Goal: Task Accomplishment & Management: Manage account settings

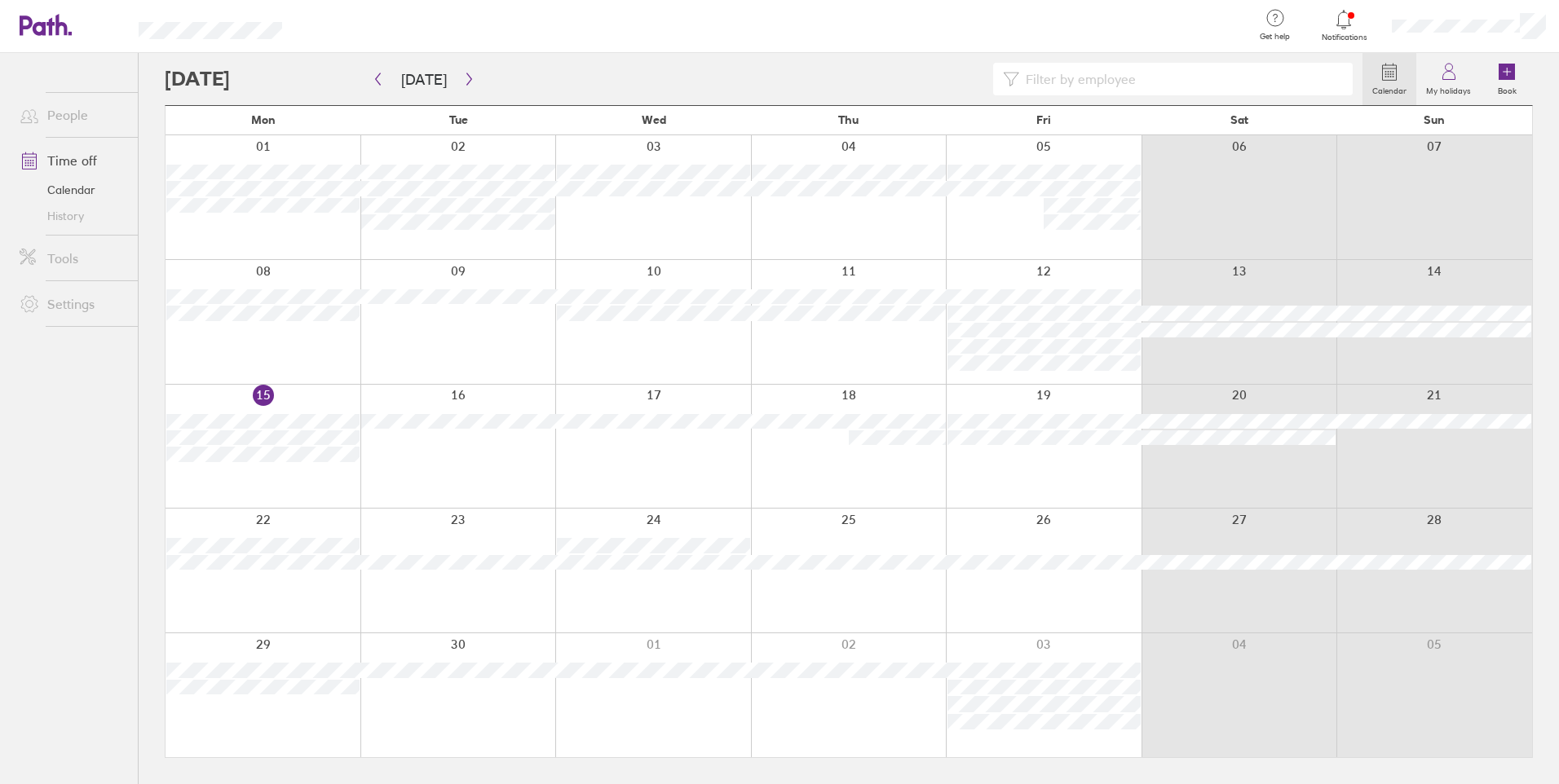
click at [895, 482] on div at bounding box center [848, 446] width 195 height 123
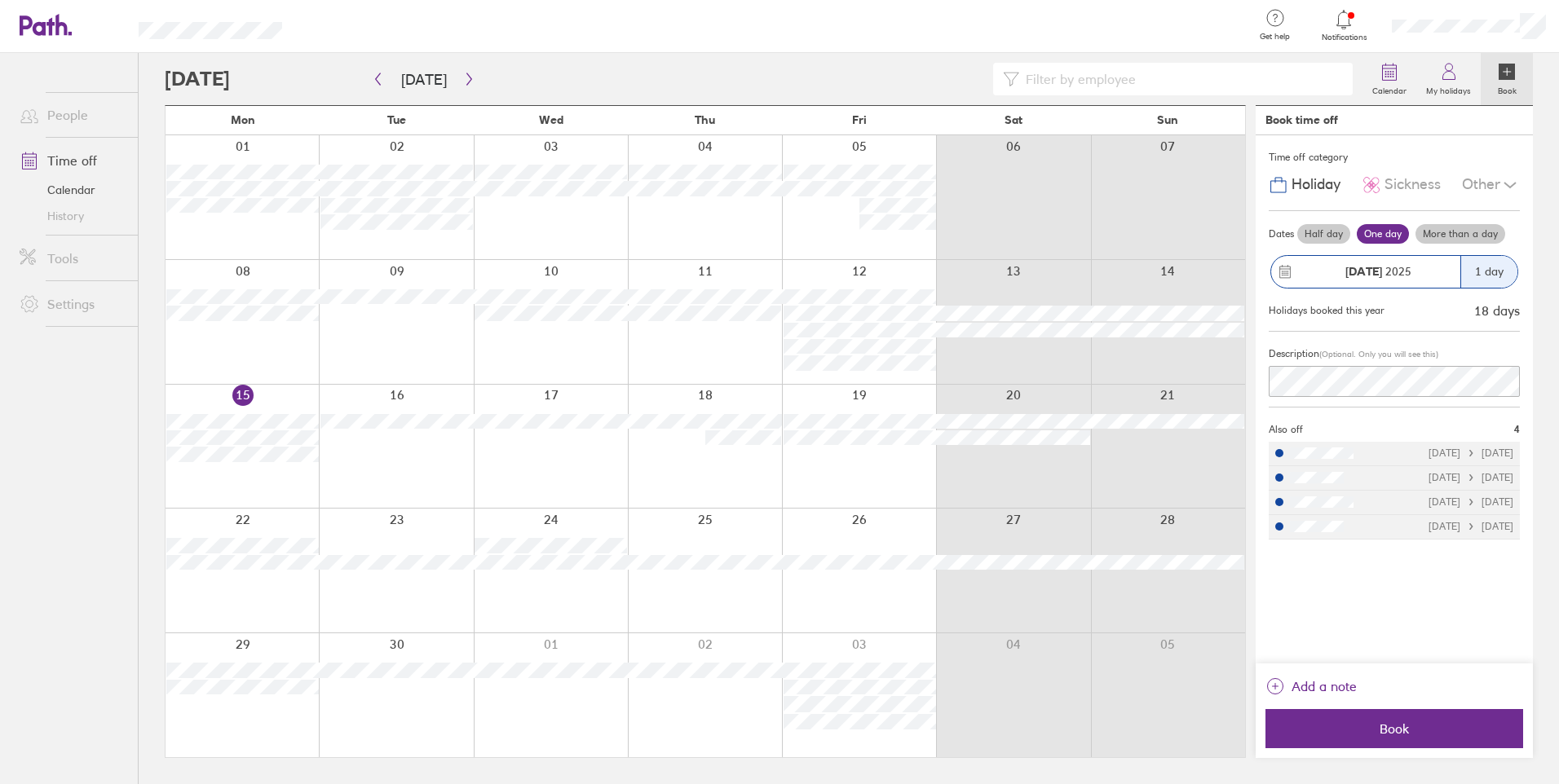
click at [1329, 229] on label "Half day" at bounding box center [1322, 234] width 53 height 19
click at [0, 0] on input "Half day" at bounding box center [0, 0] width 0 height 0
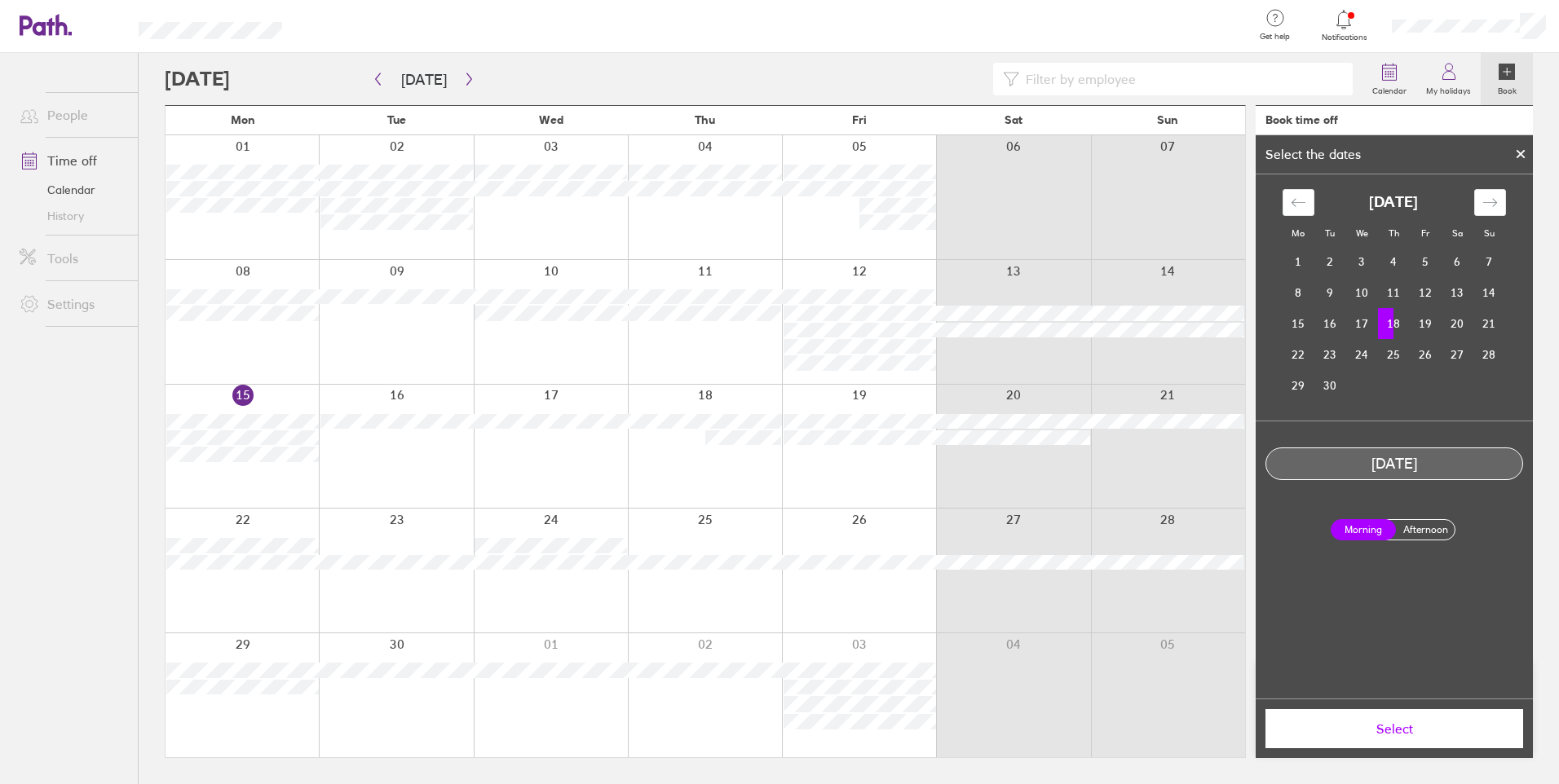
click at [1420, 520] on label "Afternoon" at bounding box center [1425, 529] width 65 height 19
click at [0, 0] on input "Afternoon" at bounding box center [0, 0] width 0 height 0
click at [1422, 721] on span "Select" at bounding box center [1393, 728] width 235 height 14
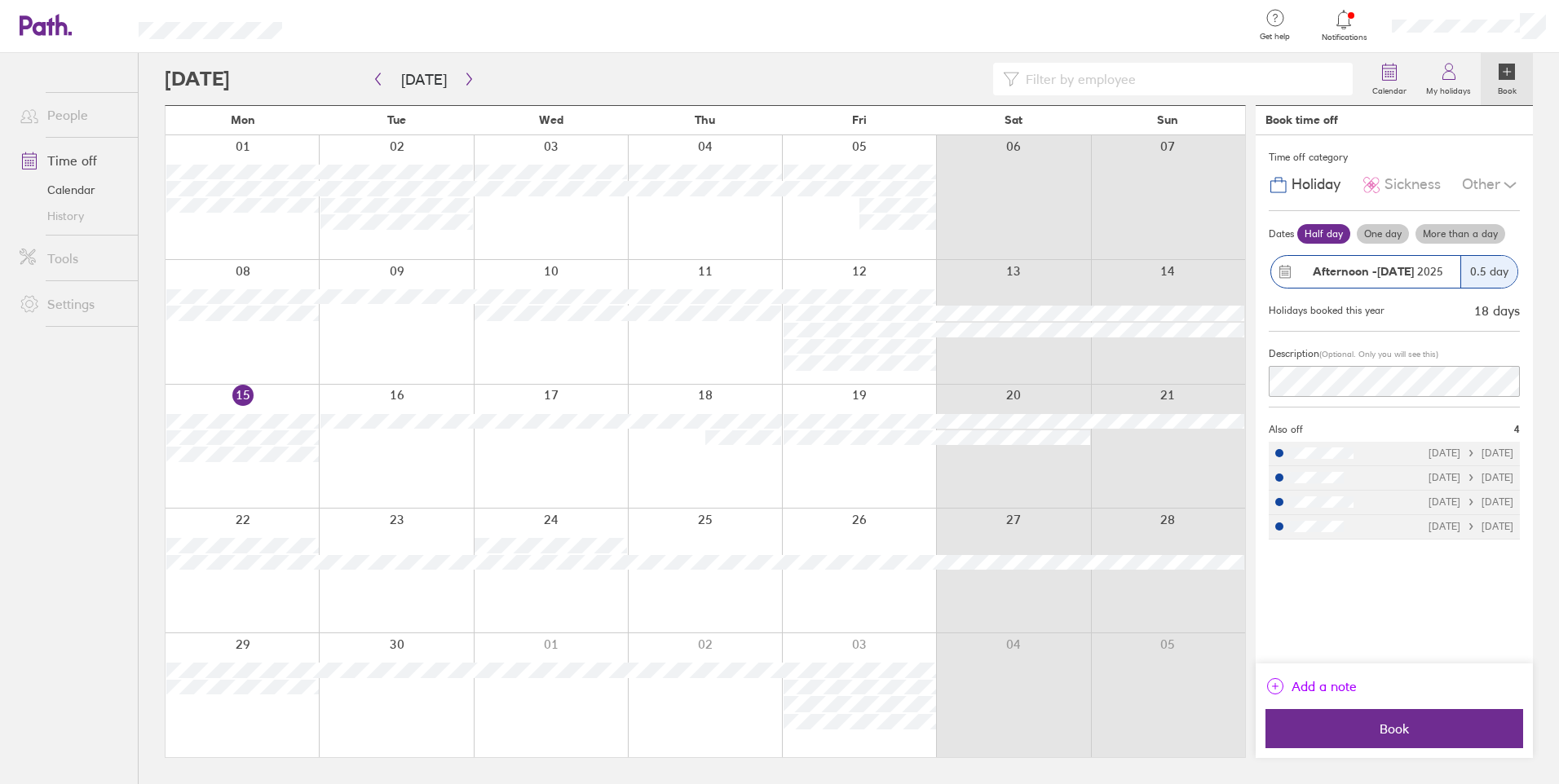
click at [1341, 681] on span "Add a note" at bounding box center [1323, 685] width 65 height 26
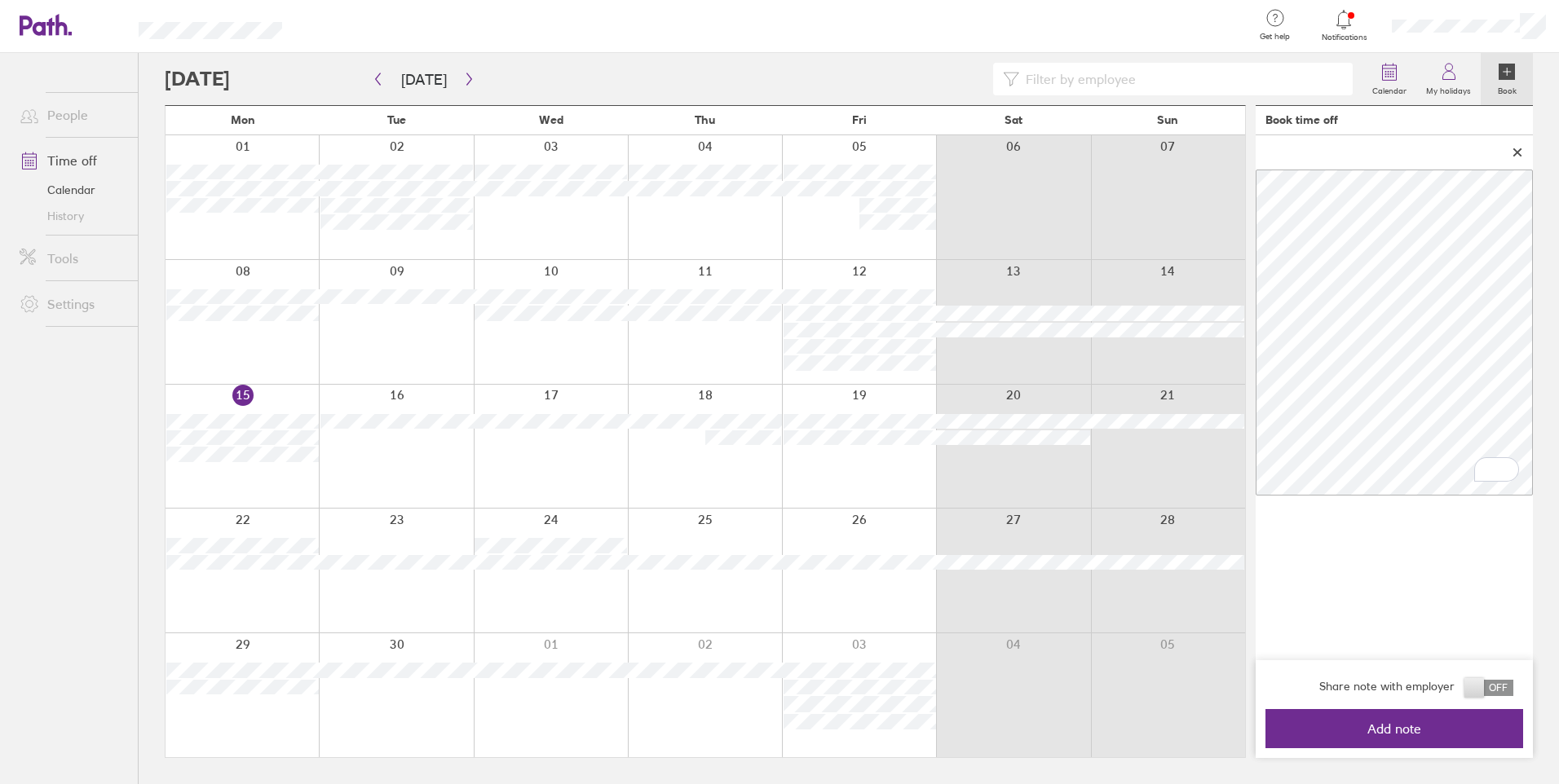
click at [1488, 683] on span at bounding box center [1488, 687] width 49 height 16
click at [1513, 692] on input "checkbox" at bounding box center [1513, 692] width 0 height 0
click at [1473, 737] on button "Add note" at bounding box center [1393, 728] width 258 height 39
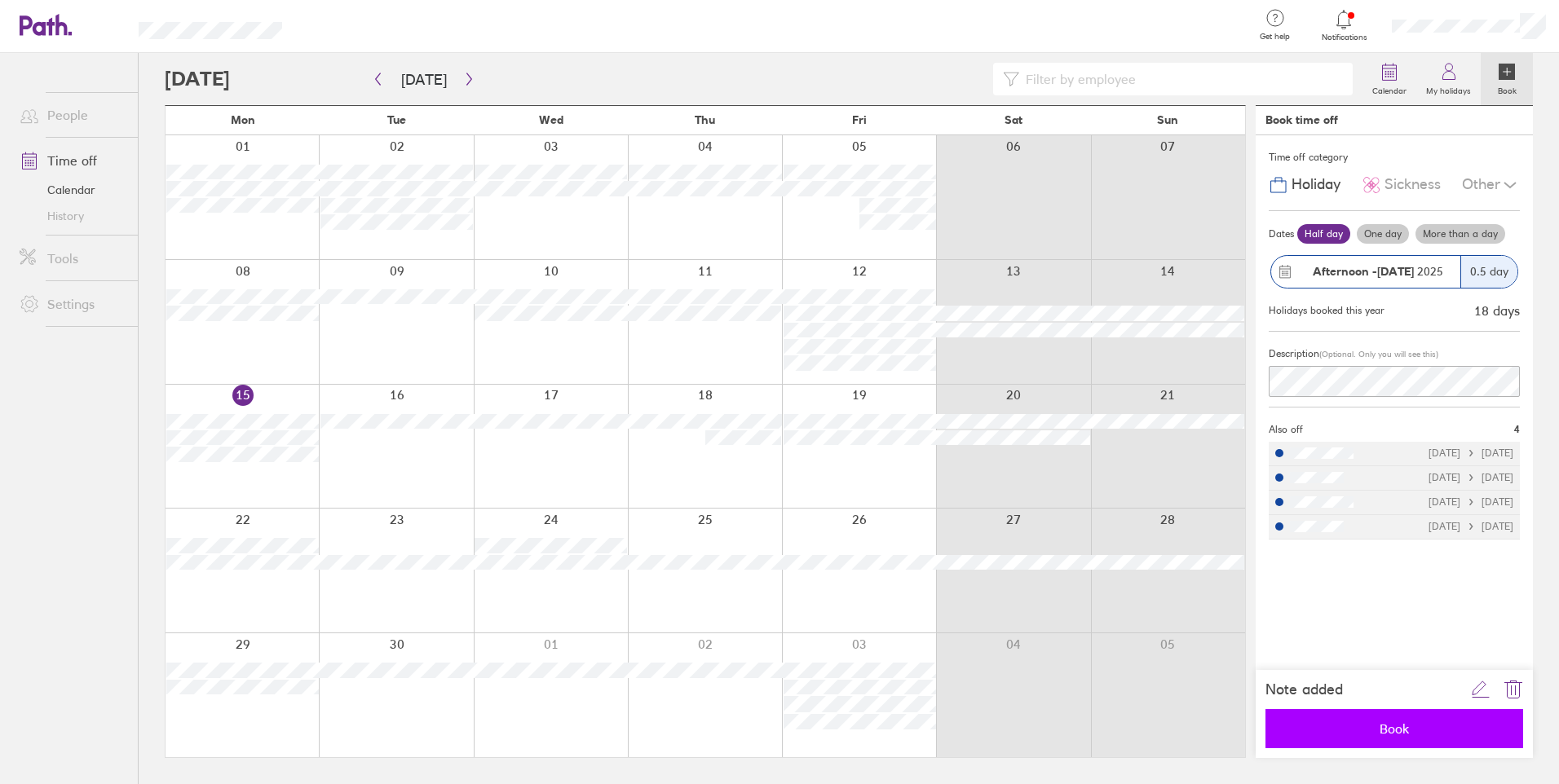
click at [1377, 730] on span "Book" at bounding box center [1393, 728] width 235 height 14
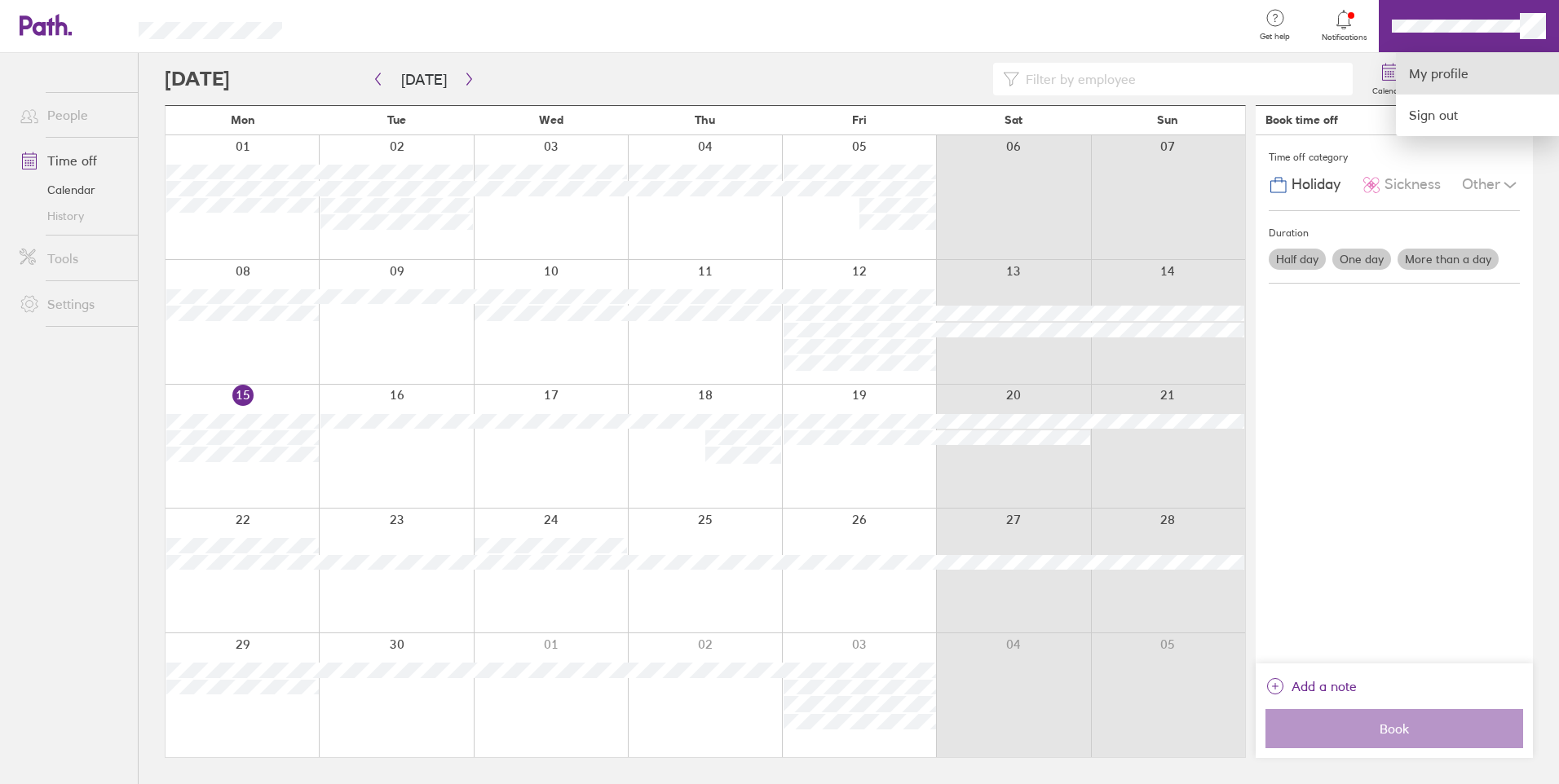
click at [1474, 77] on link "My profile" at bounding box center [1477, 73] width 163 height 41
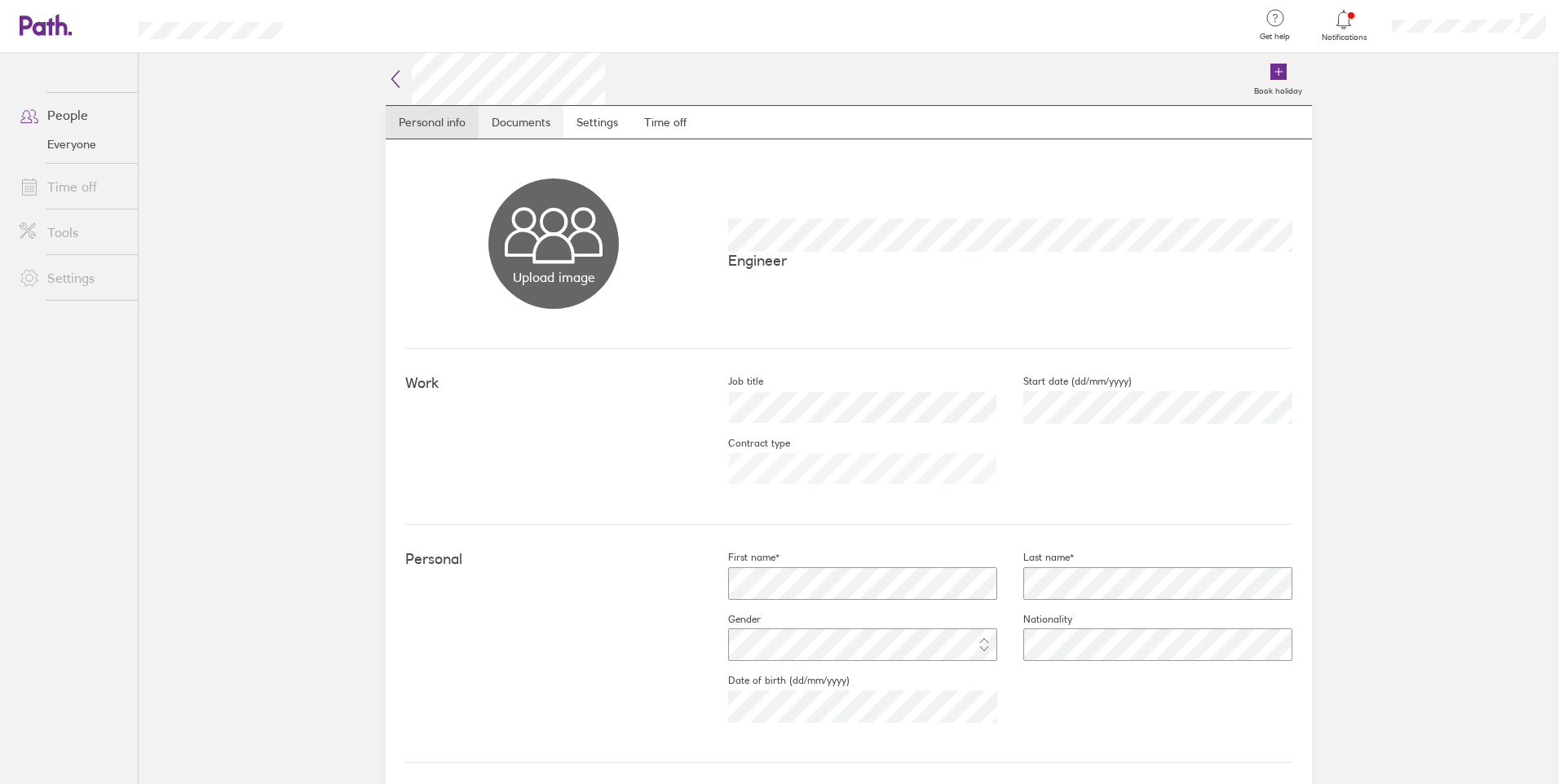
click at [531, 128] on link "Documents" at bounding box center [521, 123] width 85 height 33
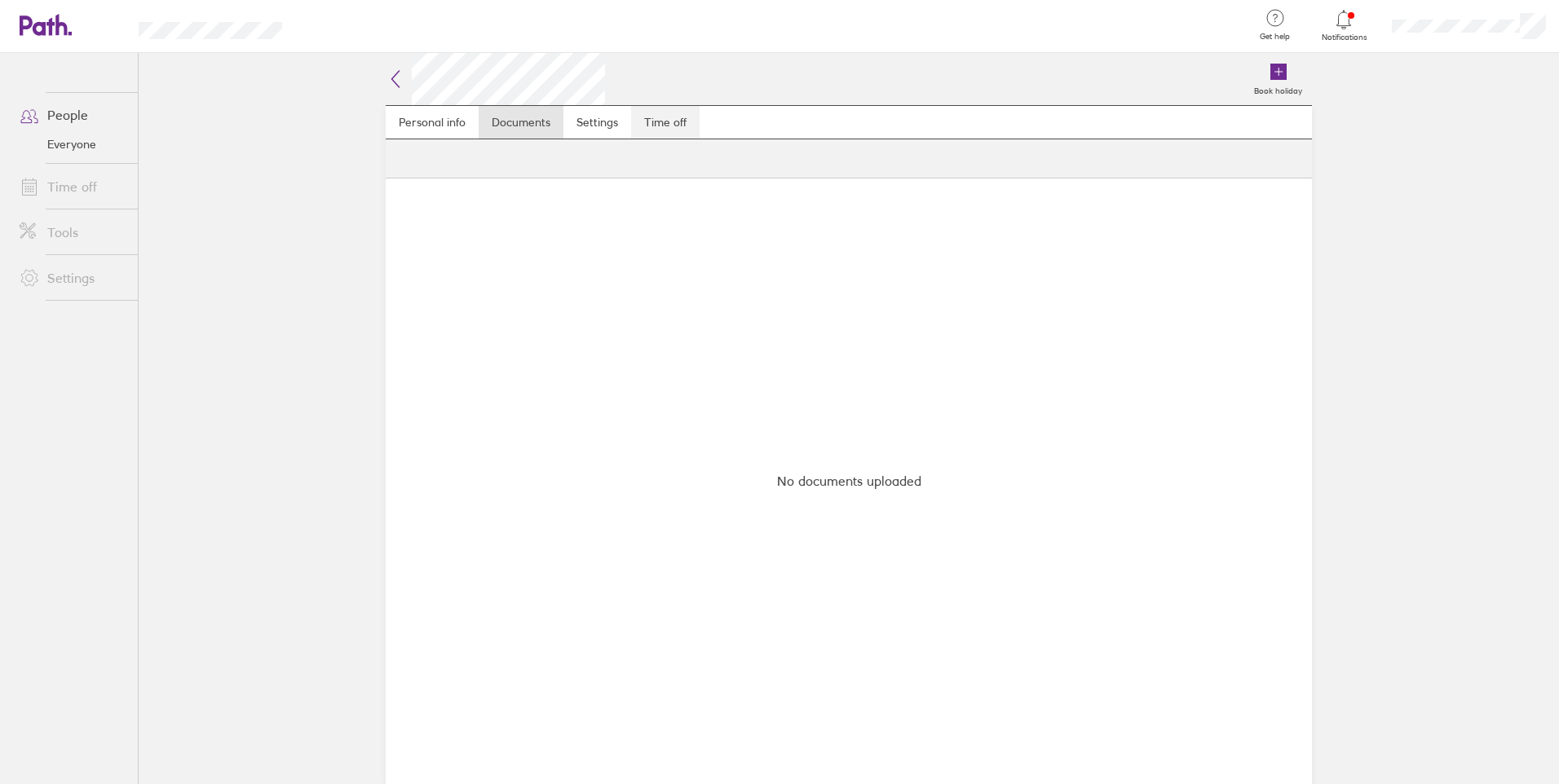
click at [674, 123] on link "Time off" at bounding box center [666, 123] width 69 height 33
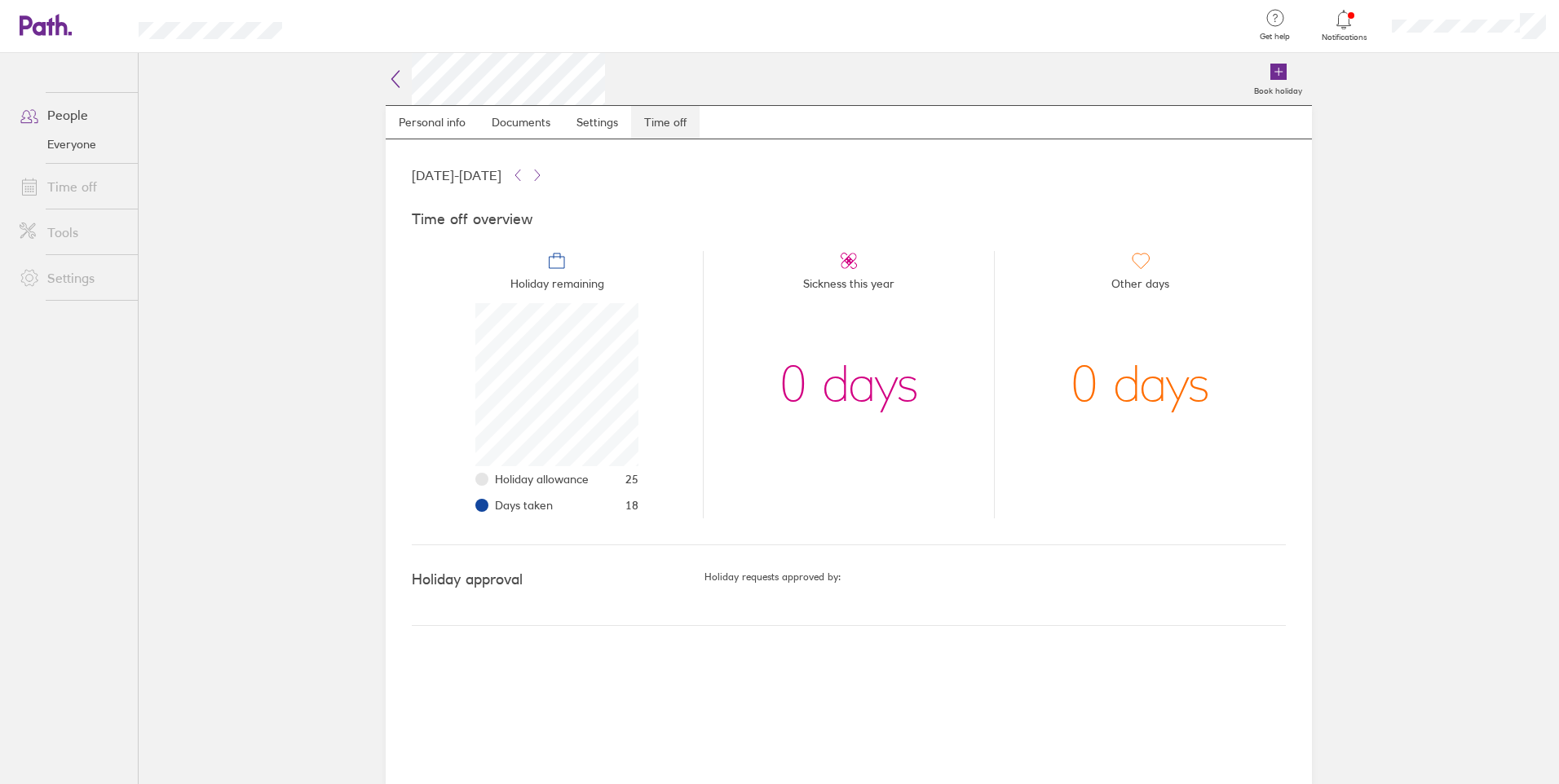
scroll to position [163, 163]
